Goal: Contribute content

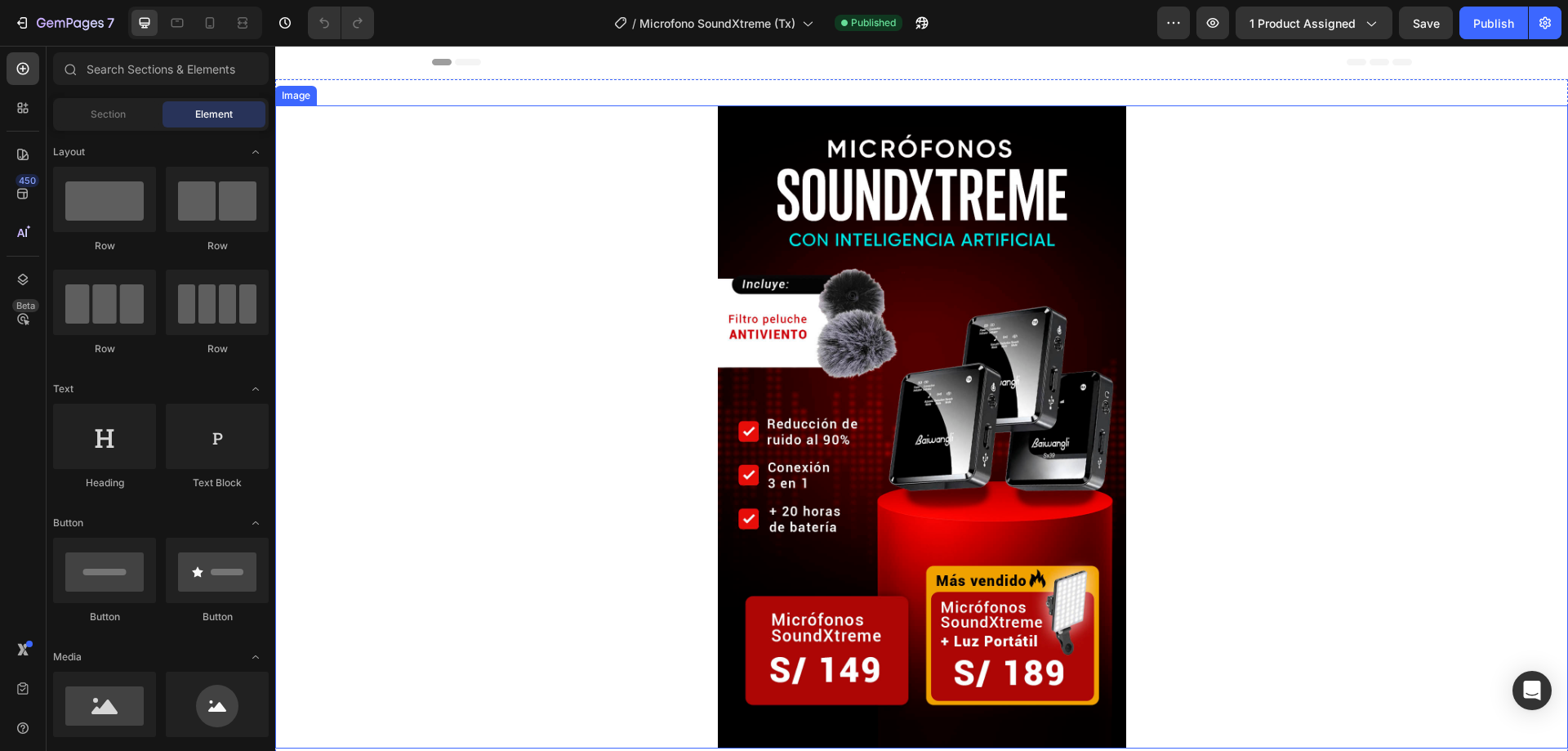
click at [978, 384] on img at bounding box center [922, 427] width 409 height 643
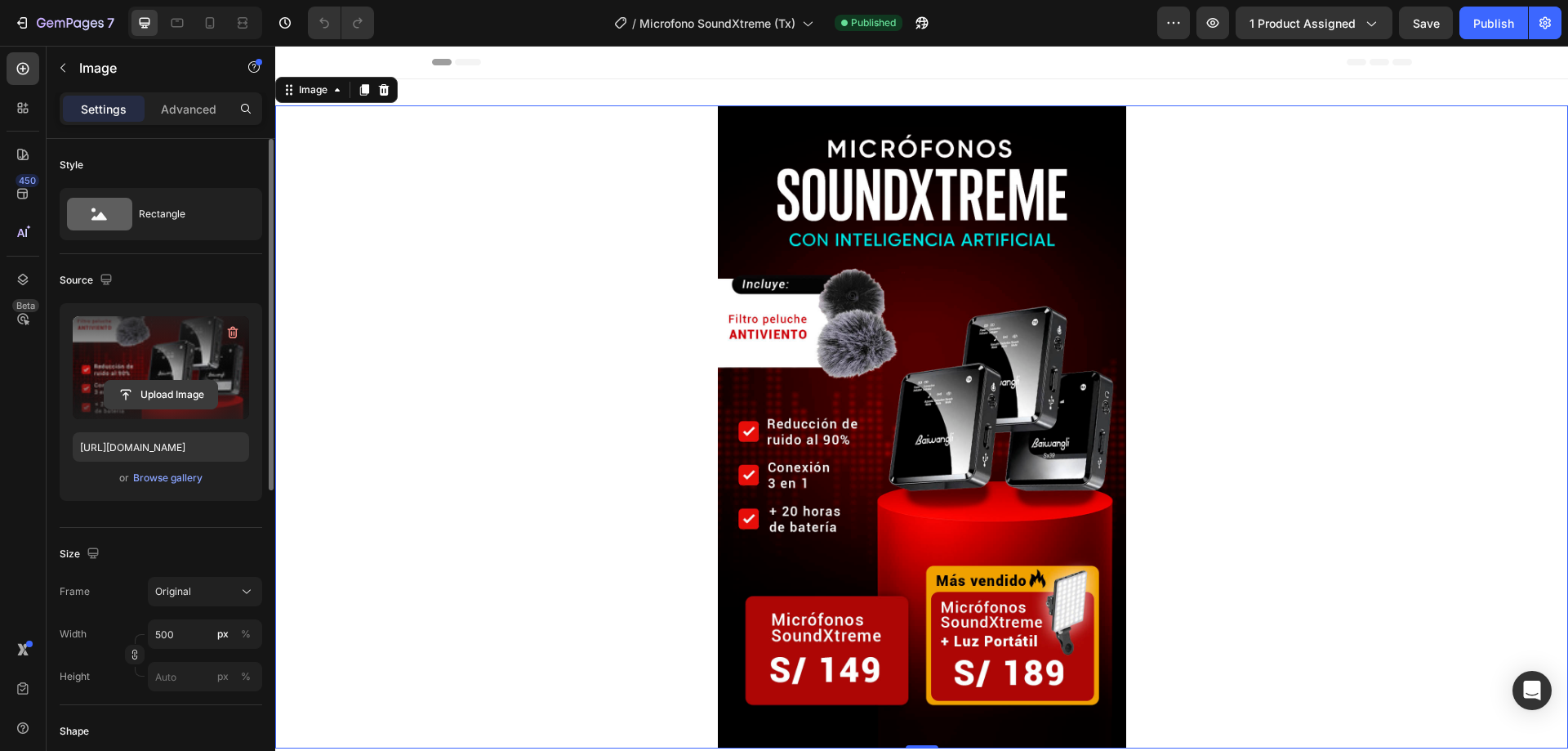
click at [191, 394] on input "file" at bounding box center [161, 395] width 112 height 28
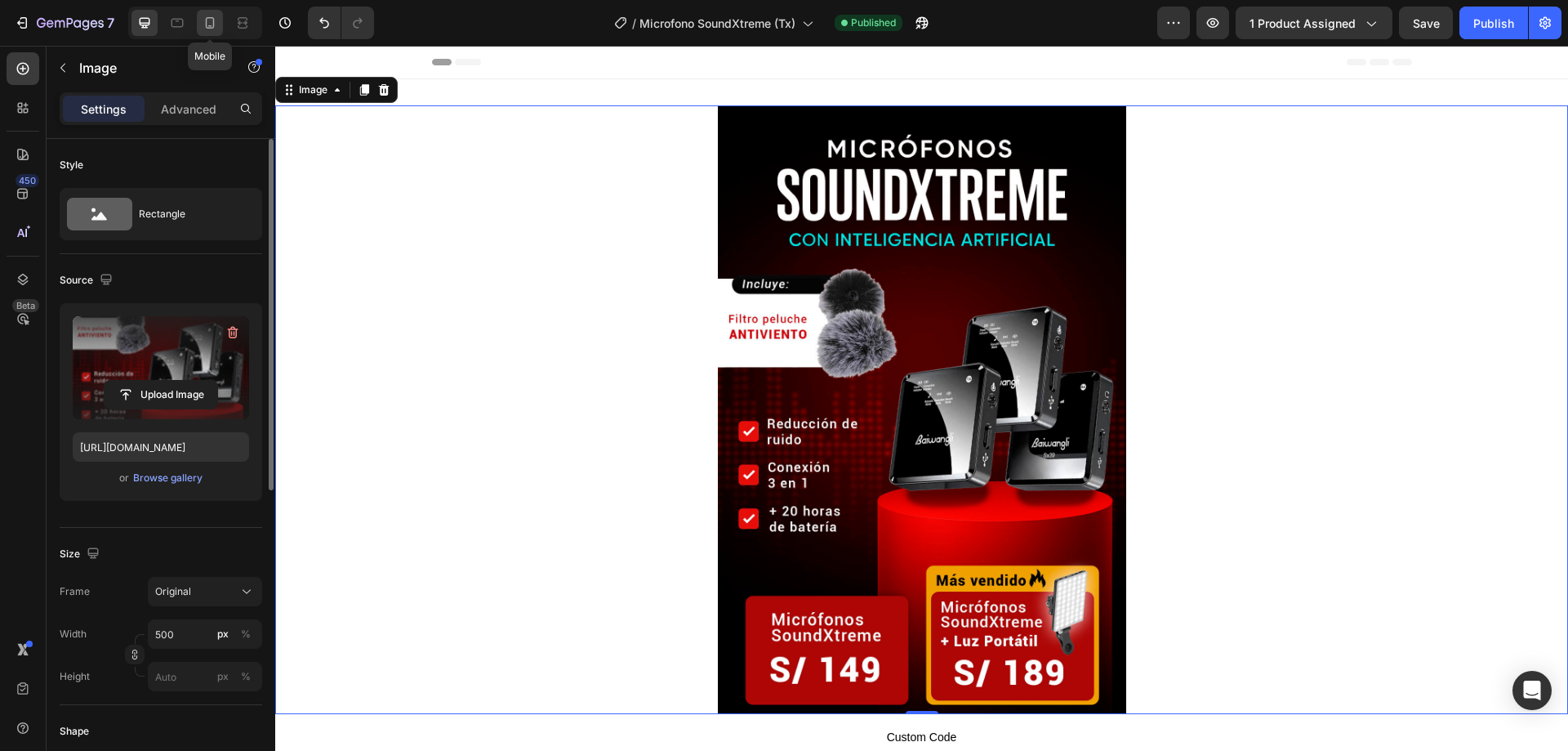
click at [207, 25] on icon at bounding box center [209, 23] width 16 height 16
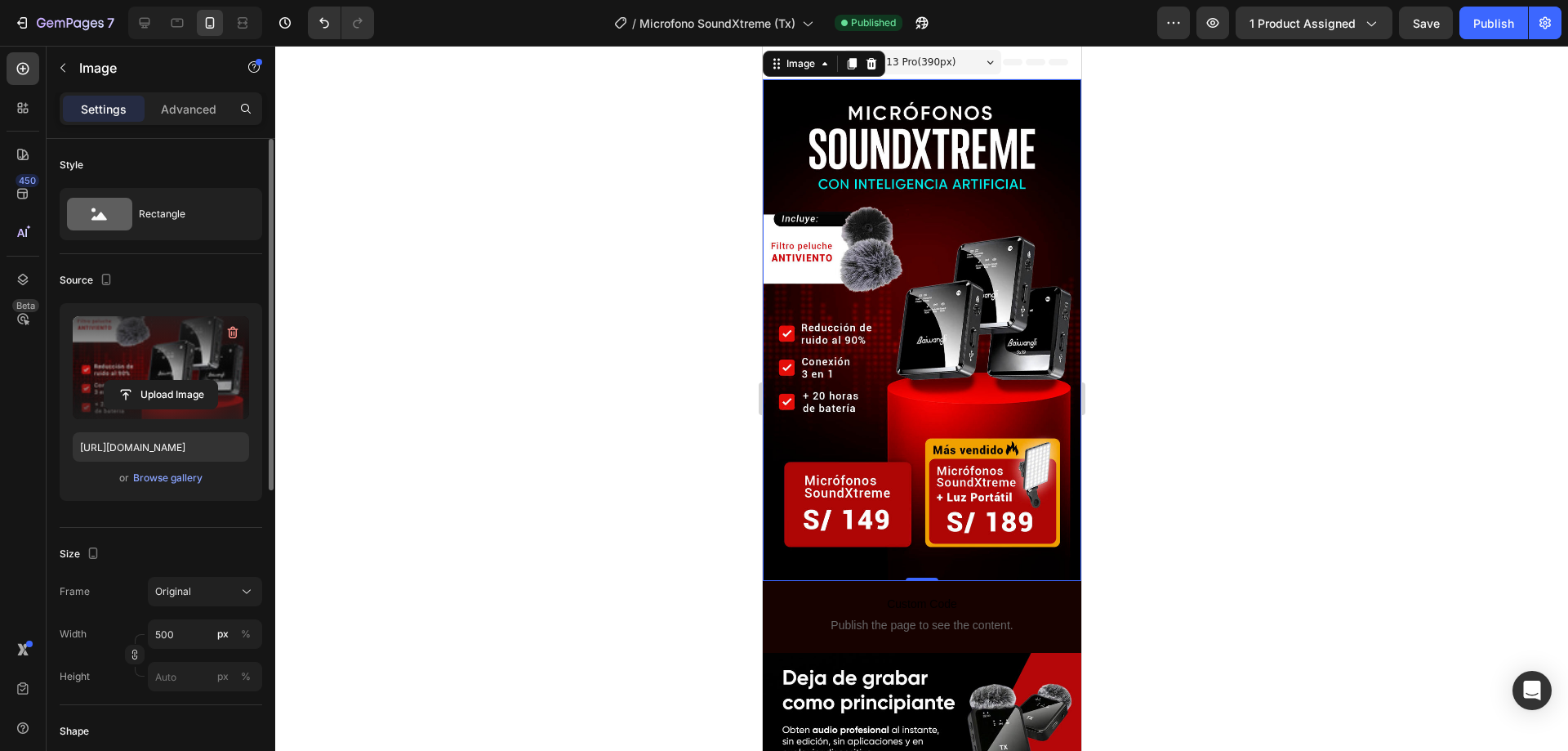
click at [867, 342] on img at bounding box center [921, 330] width 319 height 502
click at [179, 390] on input "file" at bounding box center [161, 395] width 112 height 28
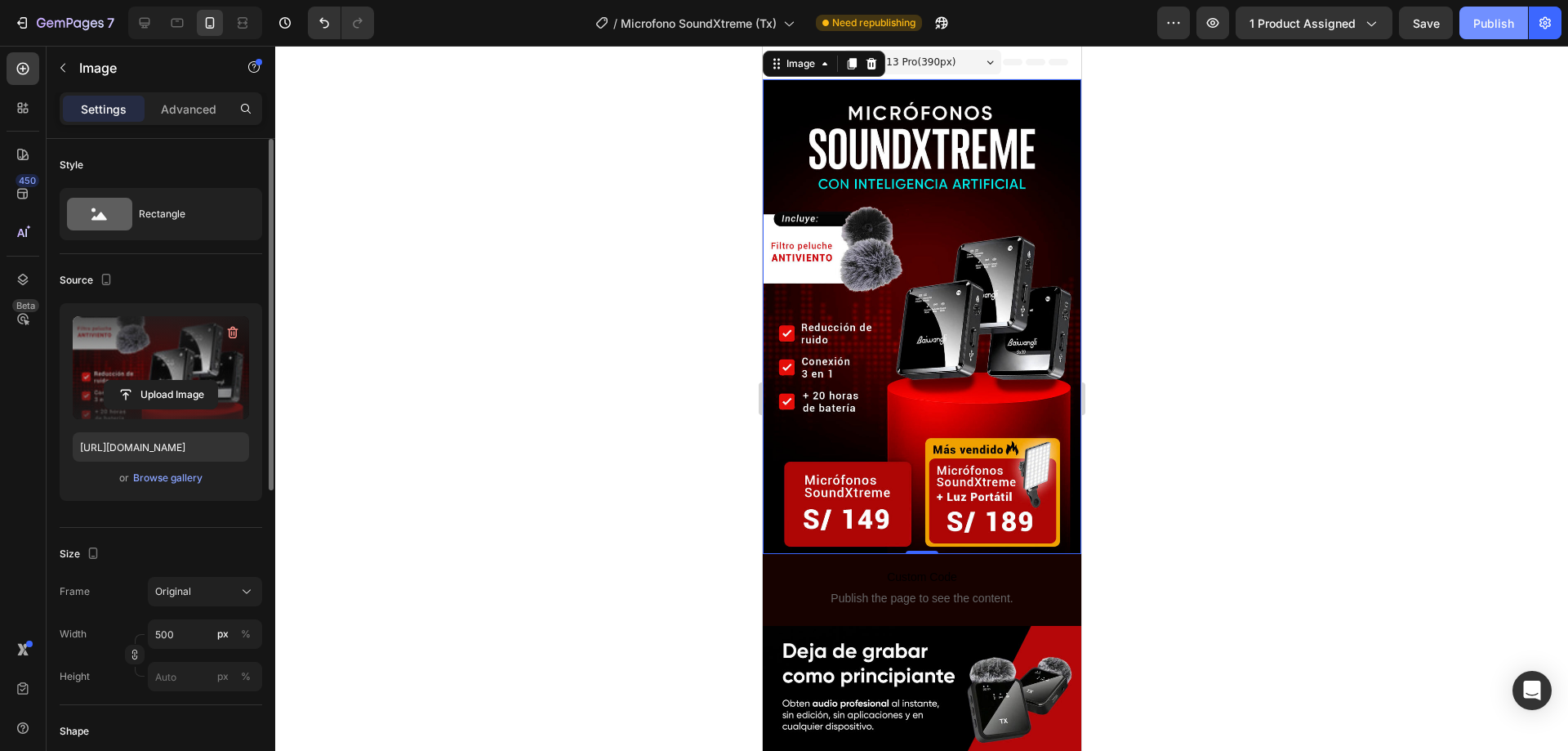
click at [1503, 28] on div "Publish" at bounding box center [1494, 23] width 41 height 17
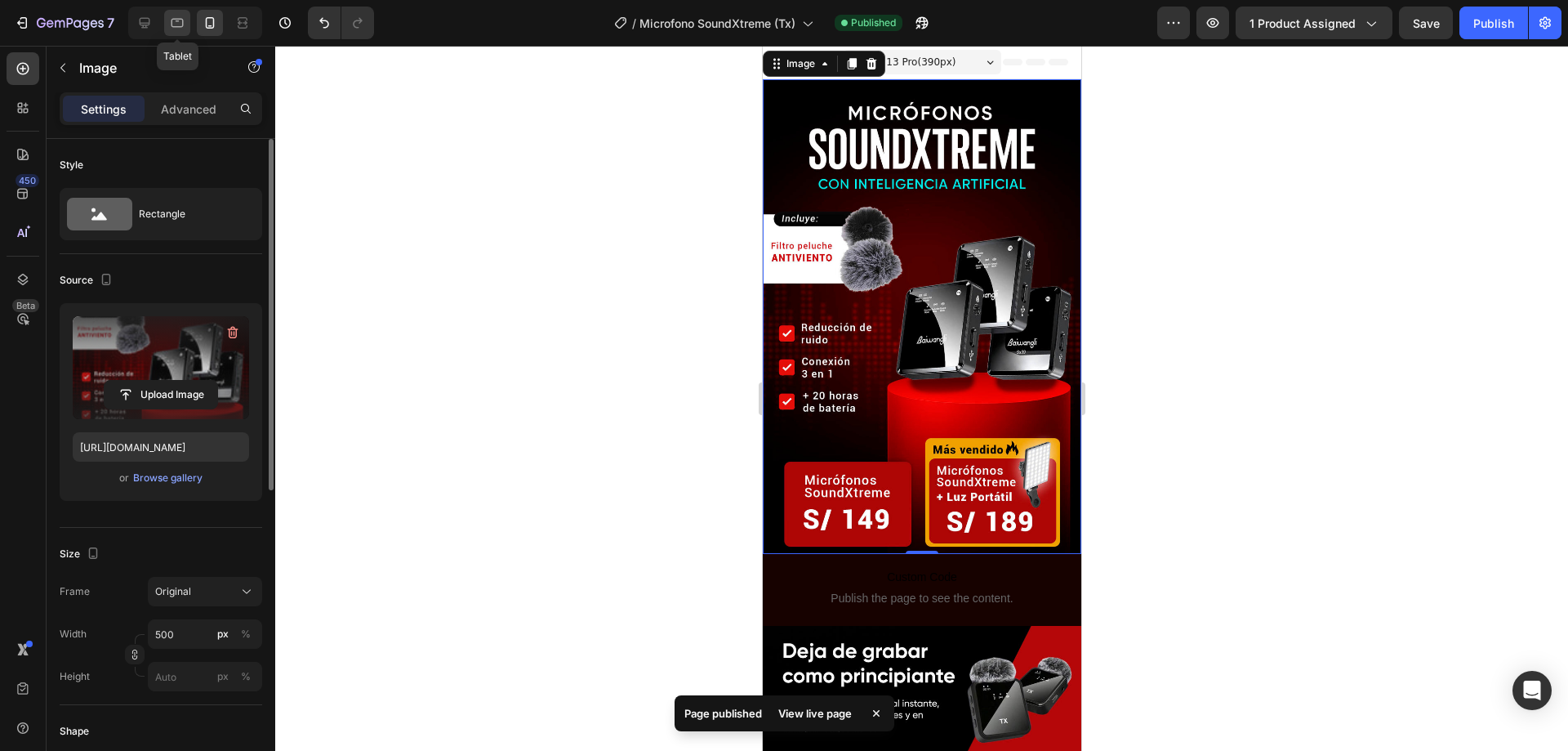
click at [180, 23] on icon at bounding box center [176, 23] width 16 height 16
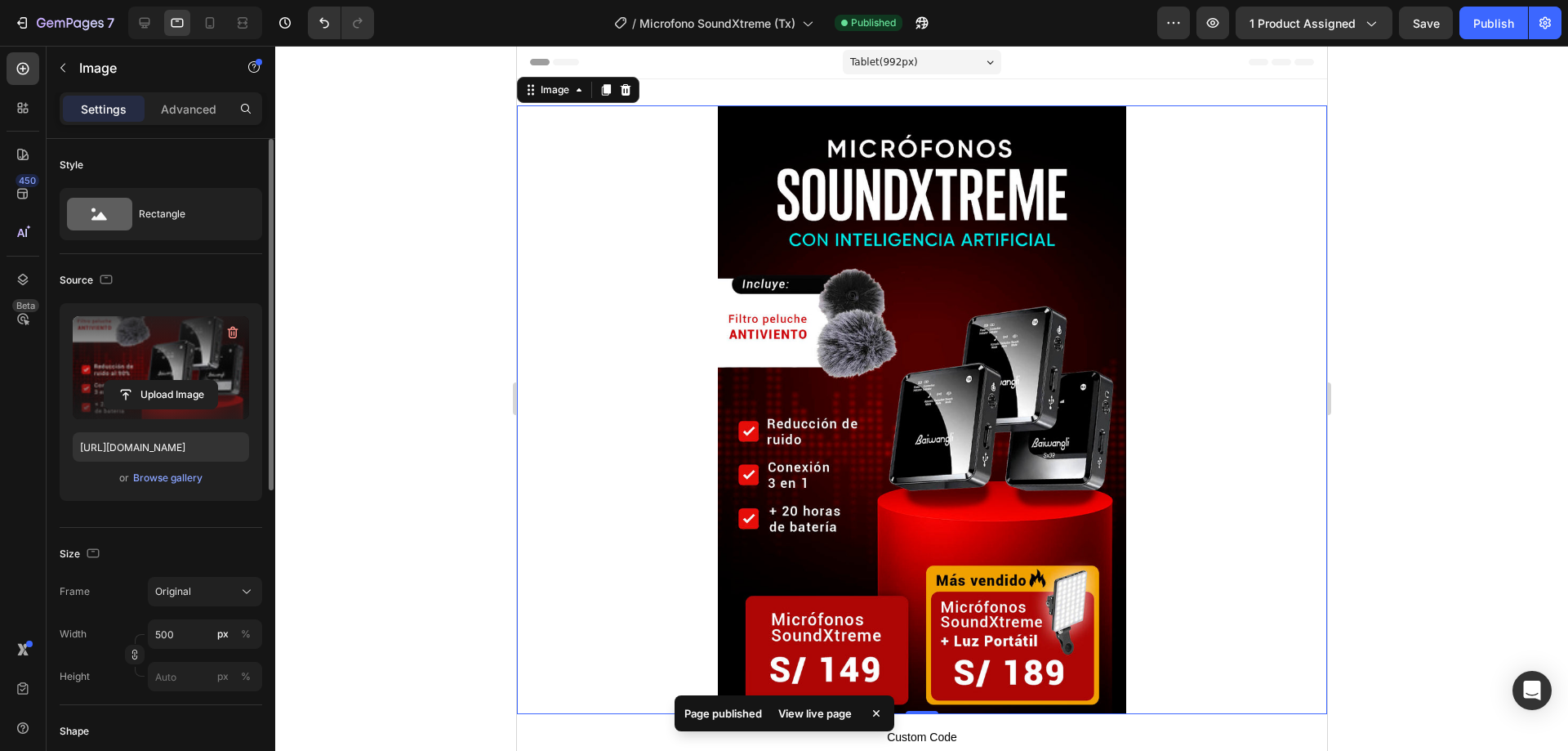
scroll to position [3, 0]
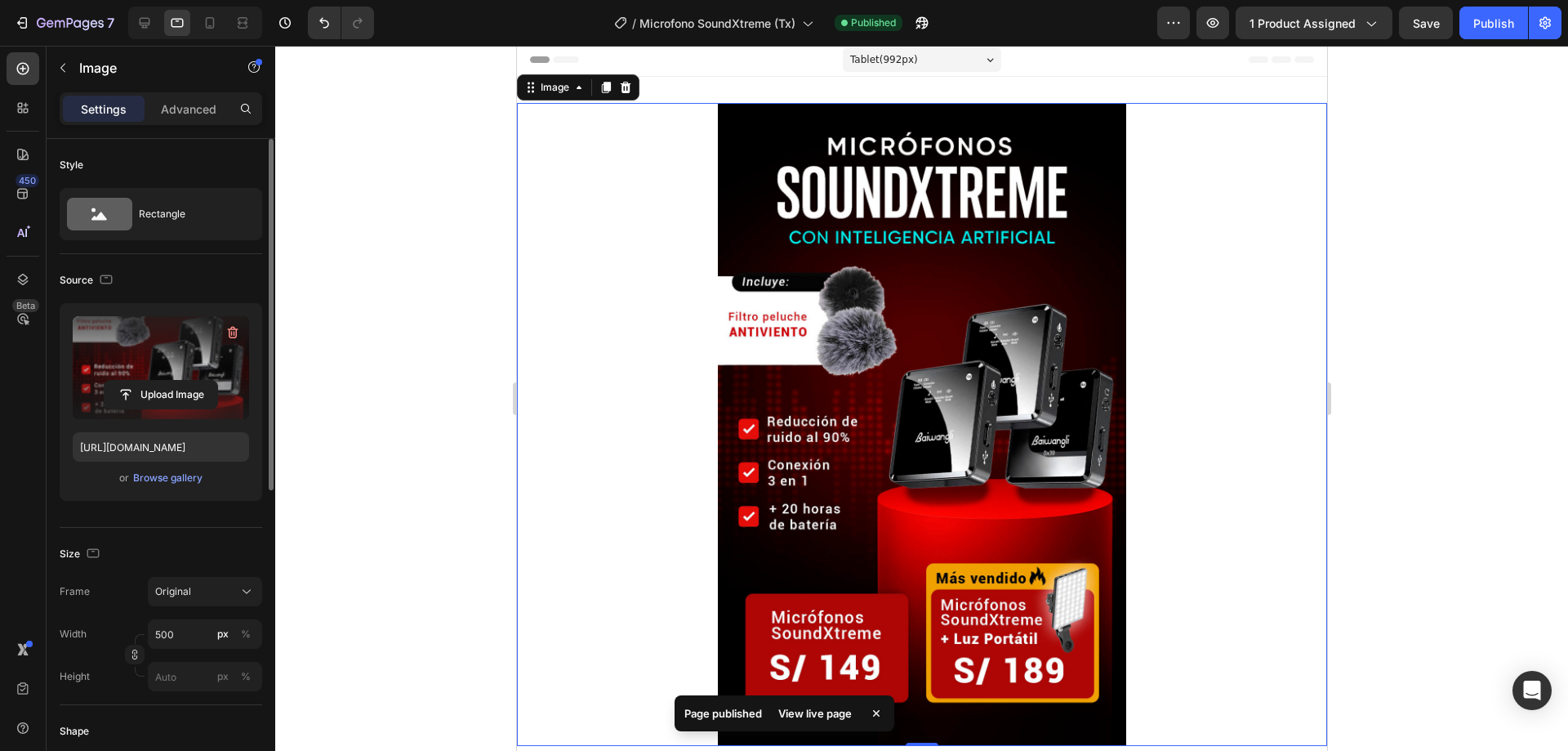
click at [886, 310] on img at bounding box center [921, 425] width 409 height 643
click at [213, 27] on icon at bounding box center [209, 23] width 16 height 16
type input "[URL][DOMAIN_NAME]"
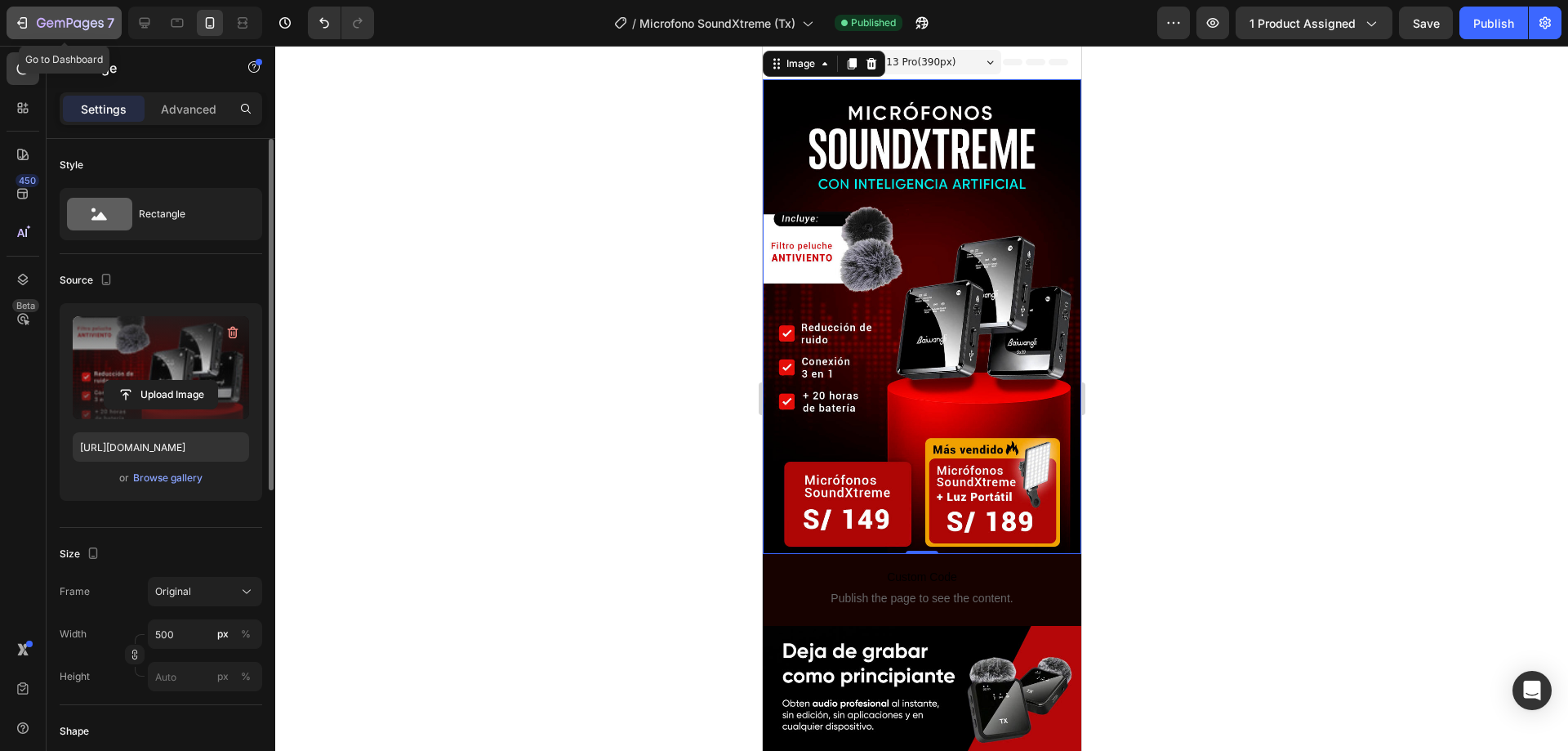
click at [37, 16] on div "7" at bounding box center [75, 23] width 78 height 20
